Goal: Transaction & Acquisition: Subscribe to service/newsletter

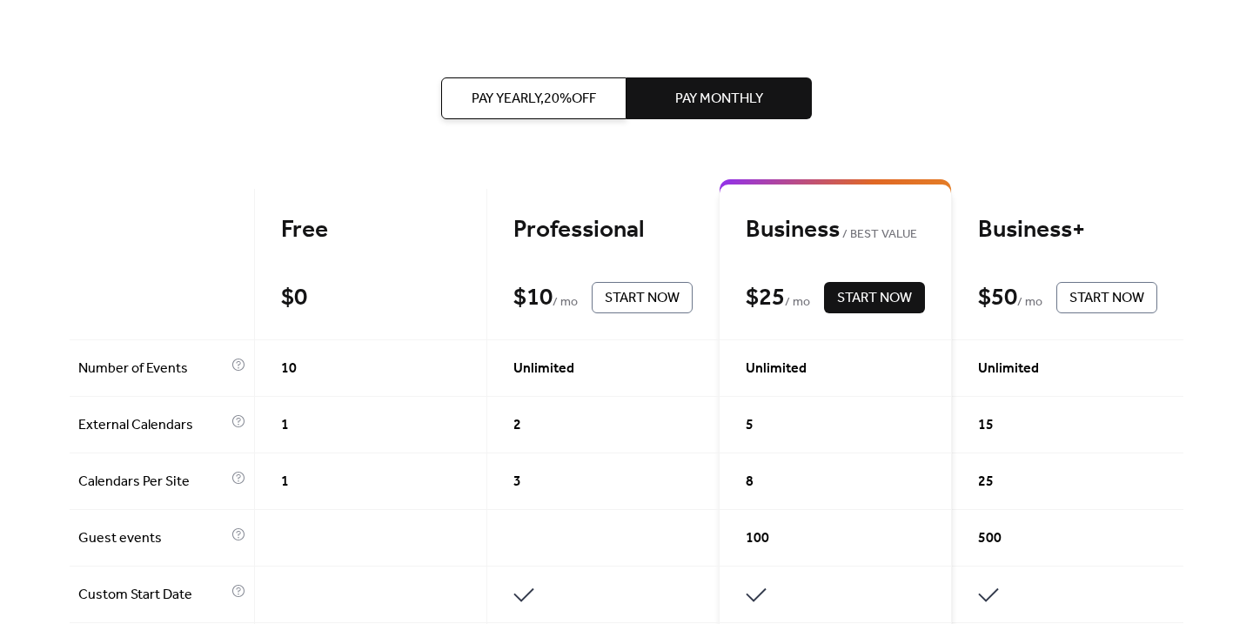
scroll to position [317, 0]
click at [536, 95] on span "Pay Yearly, 20% off" at bounding box center [534, 100] width 124 height 21
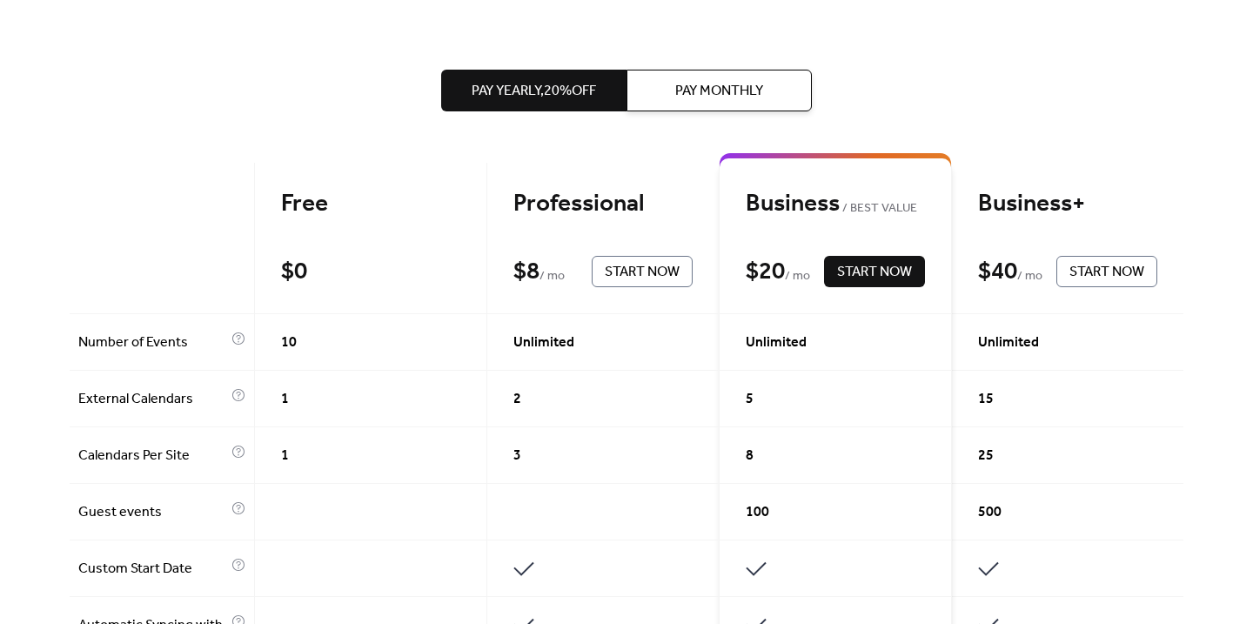
scroll to position [232, 0]
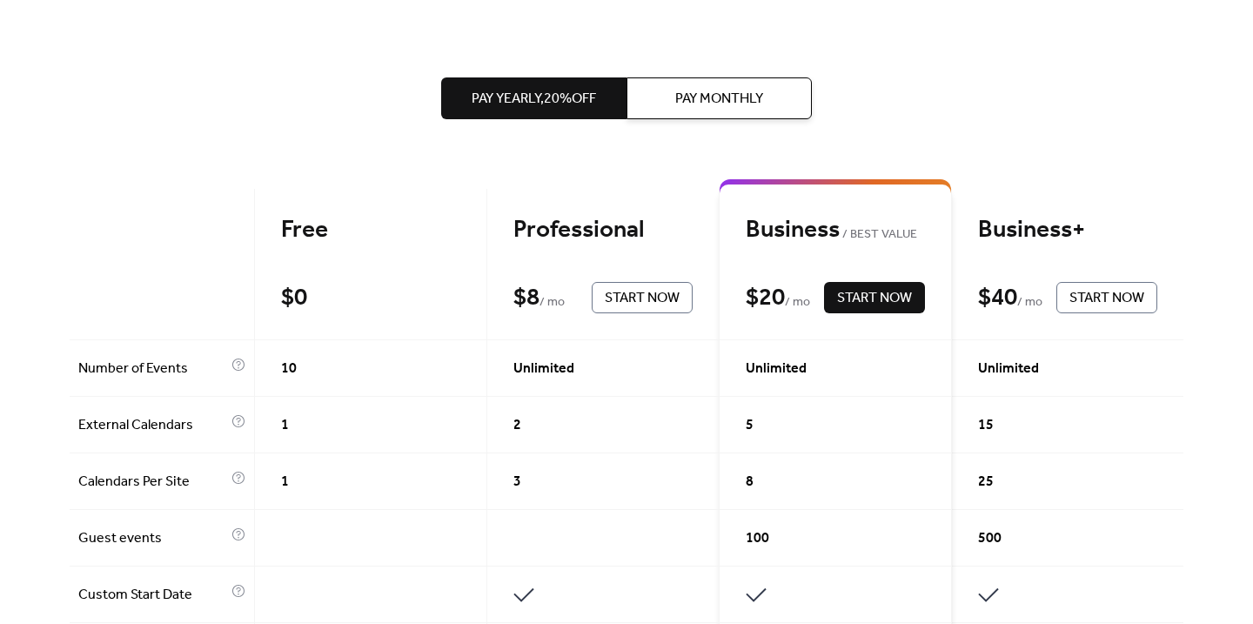
scroll to position [328, 0]
